Goal: Transaction & Acquisition: Register for event/course

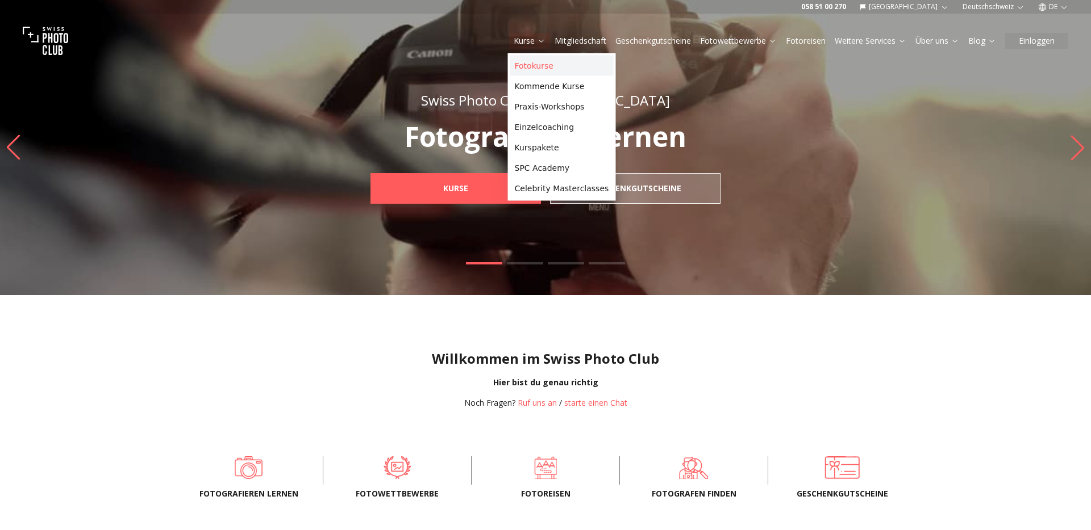
click at [539, 70] on link "Fotokurse" at bounding box center [561, 66] width 103 height 20
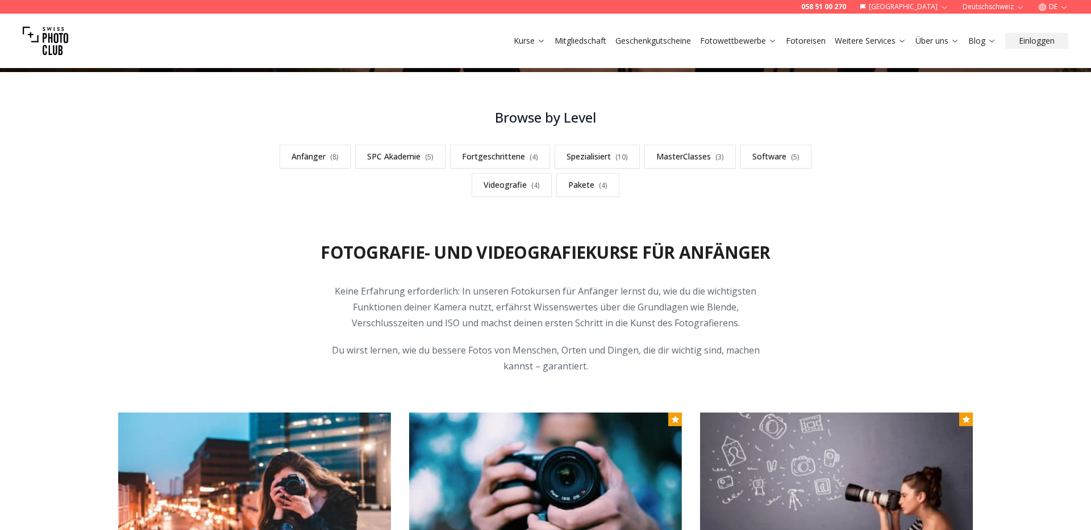
scroll to position [295, 0]
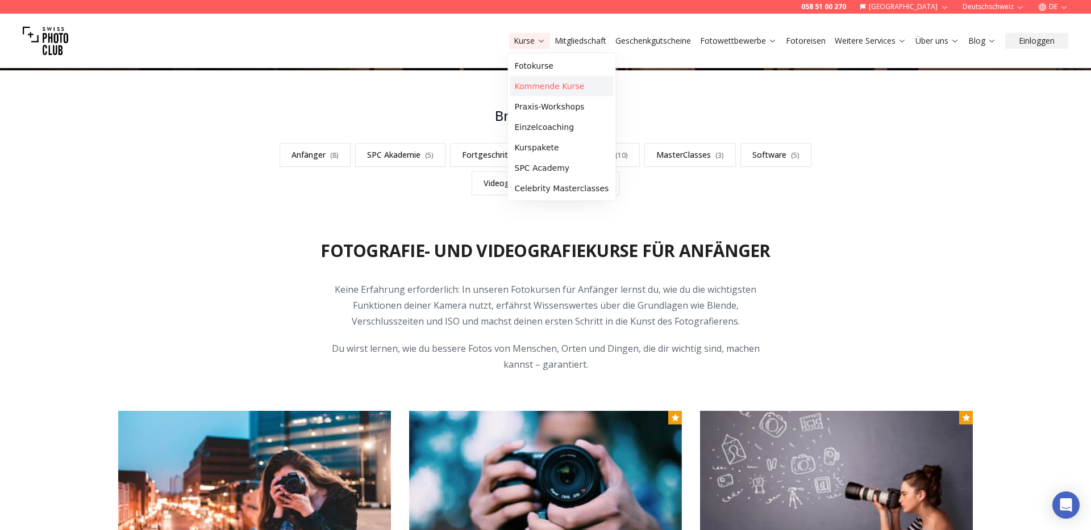
click at [528, 84] on link "Kommende Kurse" at bounding box center [561, 86] width 103 height 20
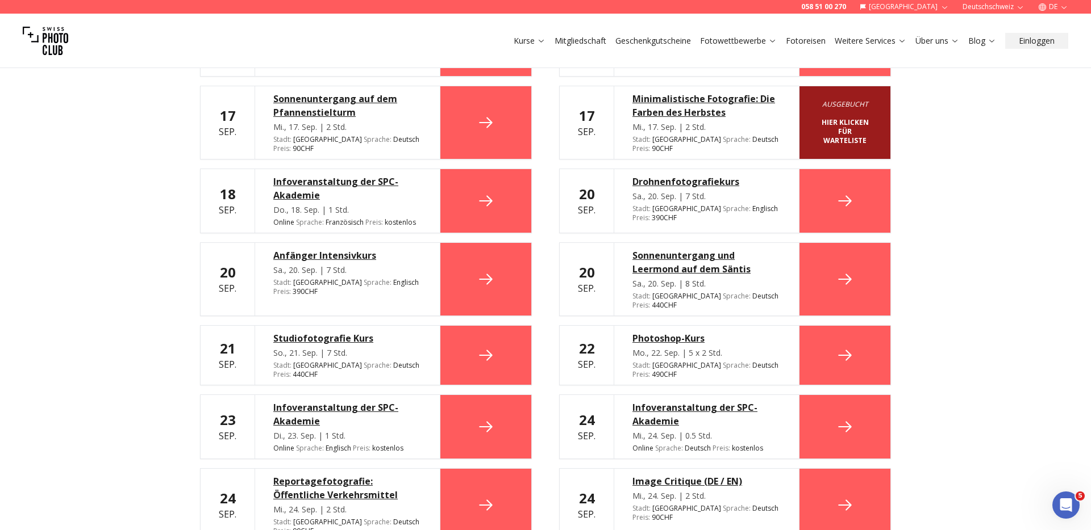
scroll to position [749, 0]
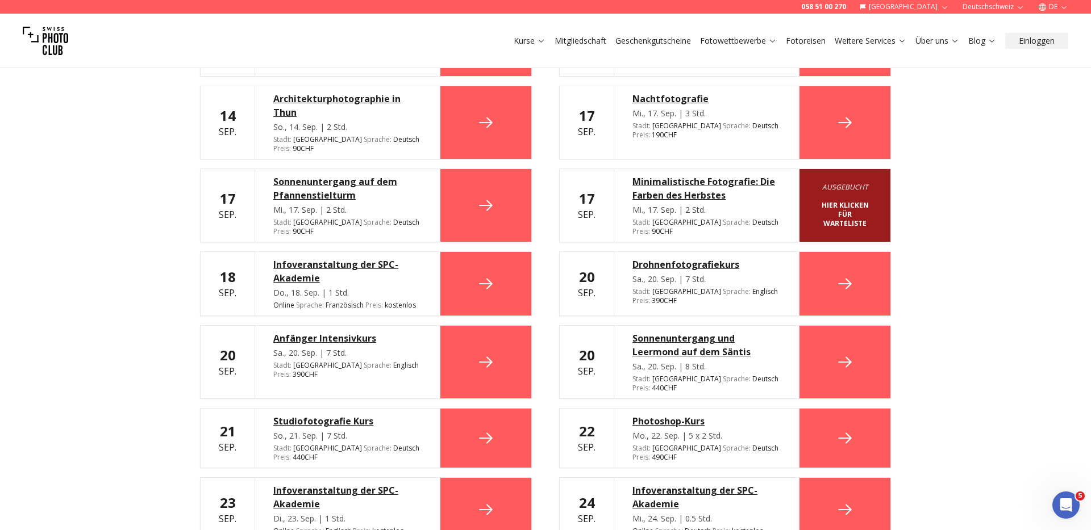
click at [839, 275] on icon at bounding box center [844, 284] width 18 height 18
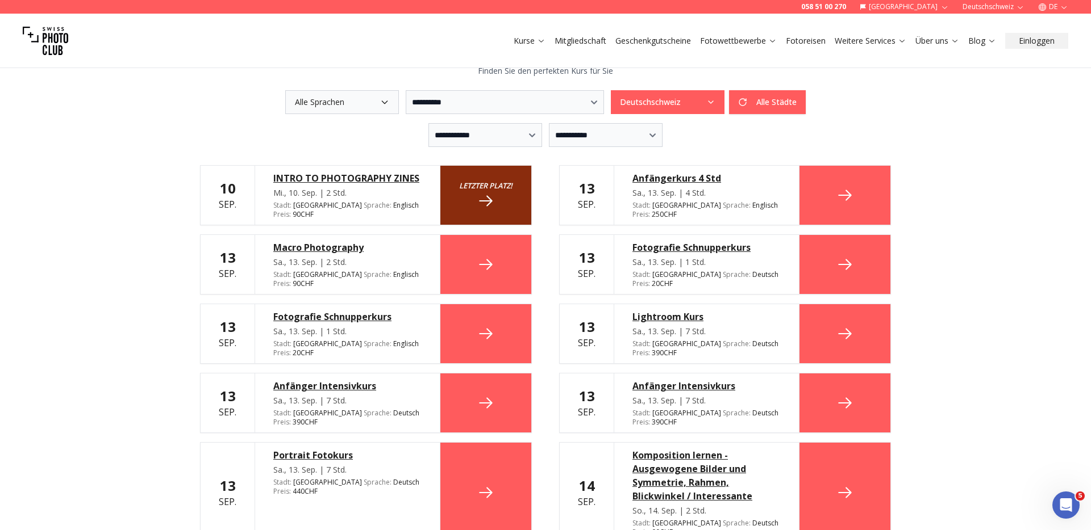
scroll to position [287, 0]
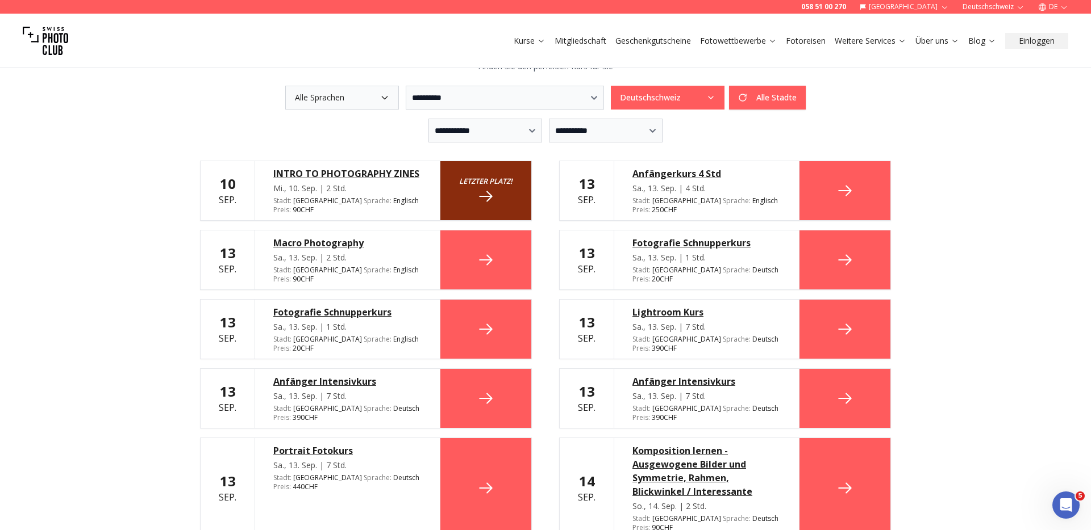
click at [958, 164] on div "**********" at bounding box center [545, 402] width 1091 height 1269
